Goal: Use online tool/utility: Use online tool/utility

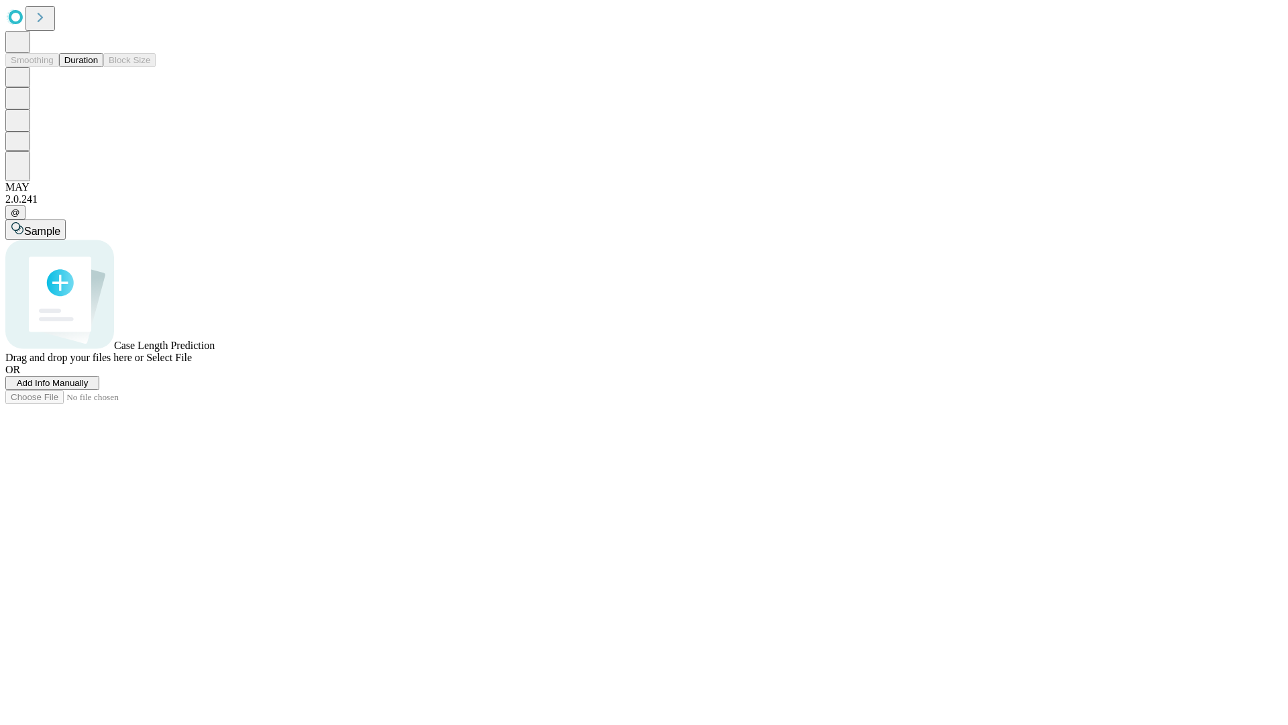
click at [98, 67] on button "Duration" at bounding box center [81, 60] width 44 height 14
click at [192, 363] on span "Select File" at bounding box center [169, 357] width 46 height 11
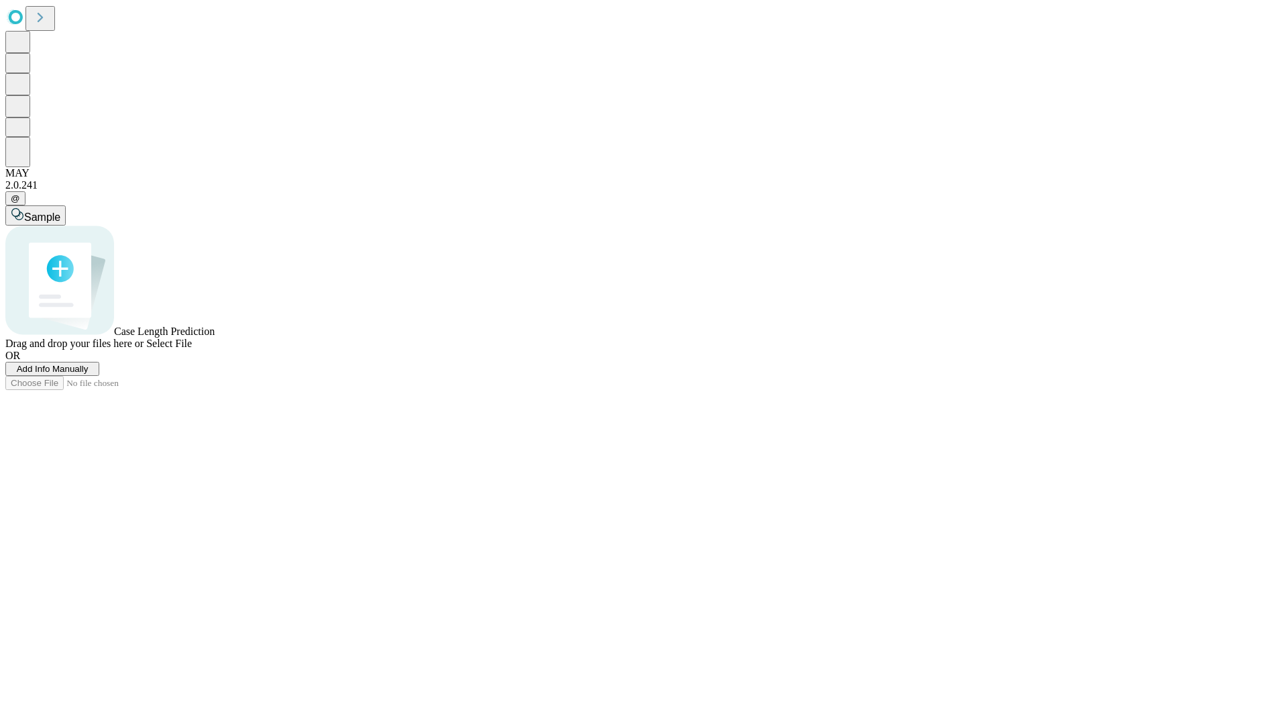
click at [192, 349] on span "Select File" at bounding box center [169, 342] width 46 height 11
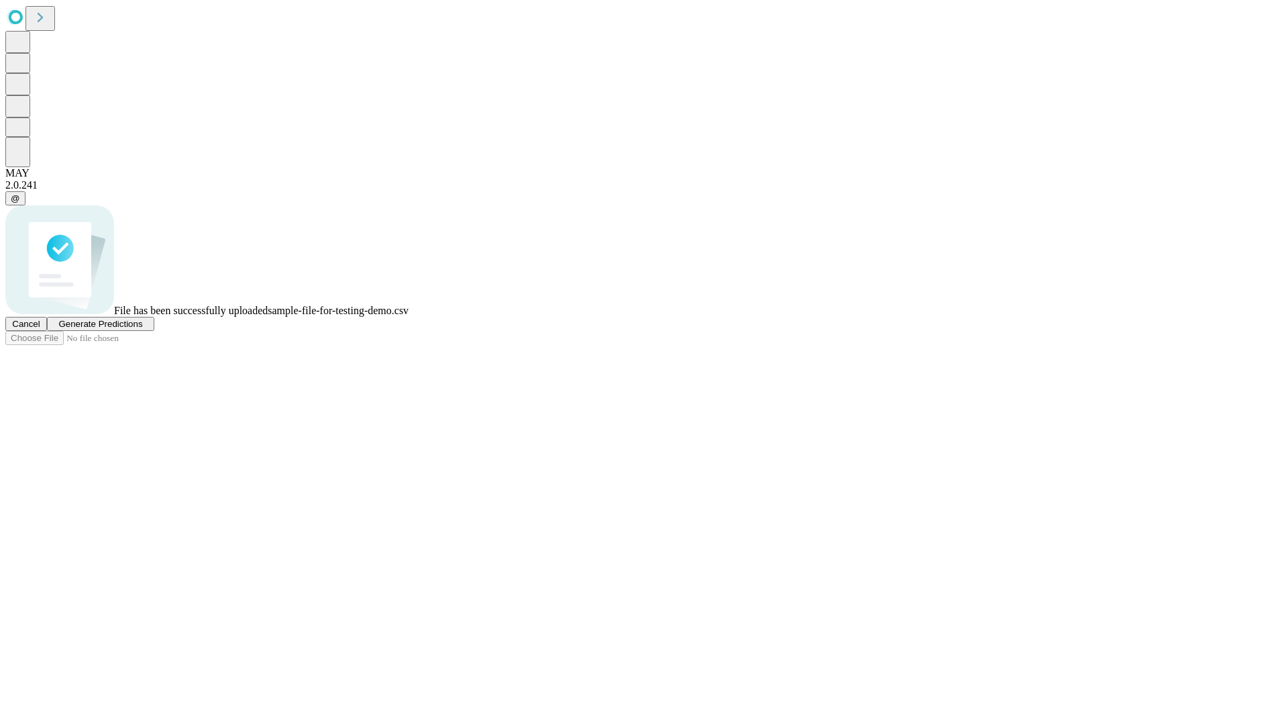
click at [142, 329] on span "Generate Predictions" at bounding box center [100, 324] width 84 height 10
